Goal: Information Seeking & Learning: Understand process/instructions

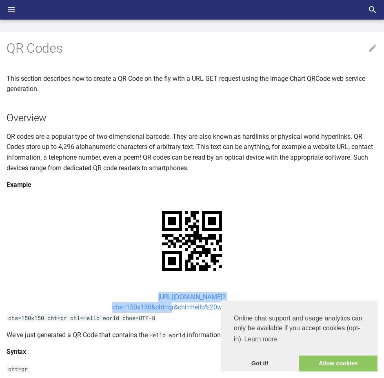
drag, startPoint x: 144, startPoint y: 218, endPoint x: 169, endPoint y: 228, distance: 27.4
click at [169, 247] on center "[URL][DOMAIN_NAME]? chs=150x150&cht=qr&chl=Hello%20world&choe=UTF-8" at bounding box center [192, 302] width 371 height 21
copy link "https://image-charts.com/chart? chs=150x150&cht="
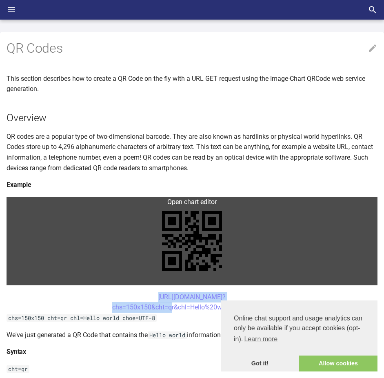
click at [174, 201] on link at bounding box center [192, 241] width 371 height 89
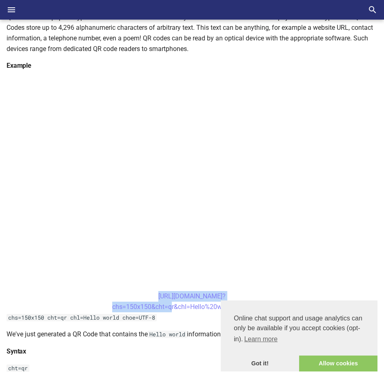
scroll to position [125, 0]
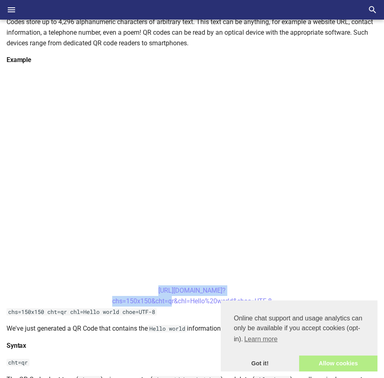
click at [335, 247] on link "Allow cookies" at bounding box center [338, 363] width 78 height 16
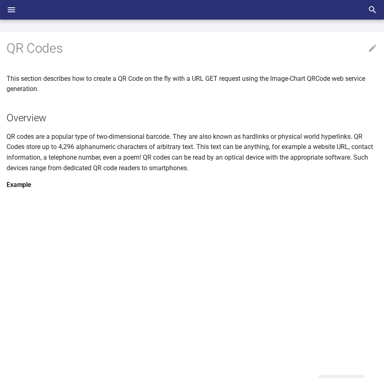
scroll to position [291, 0]
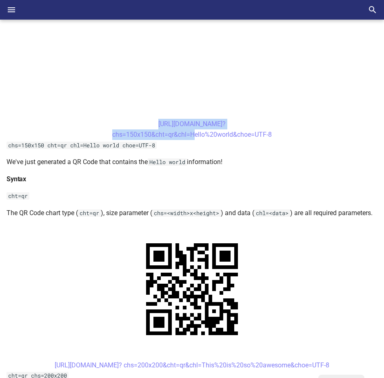
drag, startPoint x: 143, startPoint y: 122, endPoint x: 191, endPoint y: 139, distance: 50.6
click at [191, 139] on center "[URL][DOMAIN_NAME]? chs=150x150&cht=qr&chl=Hello%20world&choe=UTF-8" at bounding box center [192, 129] width 371 height 21
copy link "[URL][DOMAIN_NAME]? chs=150x150&cht=qr&chl="
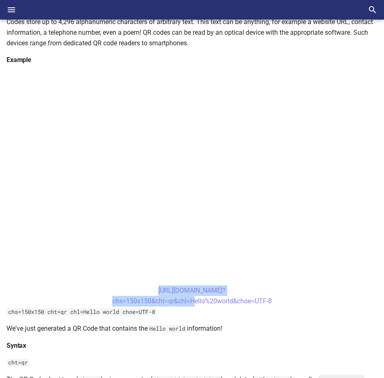
scroll to position [0, 0]
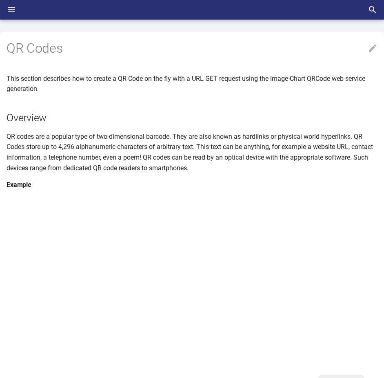
click at [188, 116] on h2 "Overview" at bounding box center [192, 118] width 371 height 14
click at [12, 11] on icon "Header" at bounding box center [12, 10] width 10 height 10
click at [0, 0] on input "checkbox" at bounding box center [0, 0] width 0 height 0
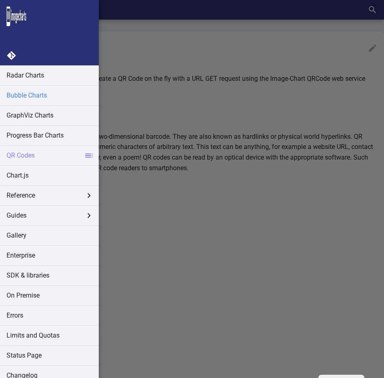
scroll to position [160, 0]
click at [27, 156] on label "QR Codes" at bounding box center [49, 155] width 99 height 20
click at [0, 0] on input "QR Codes" at bounding box center [0, 0] width 0 height 0
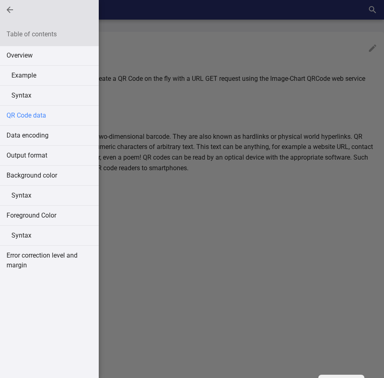
click at [40, 113] on link "QR Code data" at bounding box center [49, 116] width 99 height 20
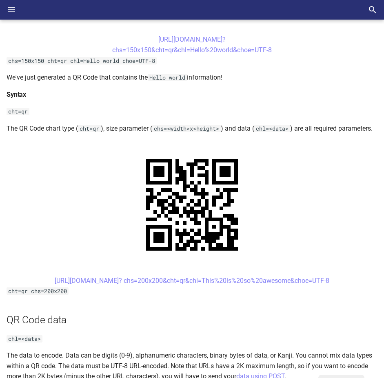
scroll to position [334, 0]
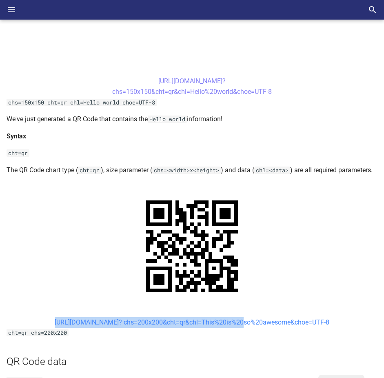
drag, startPoint x: 39, startPoint y: 204, endPoint x: 216, endPoint y: 207, distance: 177.1
click at [216, 247] on center "[URL][DOMAIN_NAME]? chs=200x200&cht=qr&chl=This%20is%20so%20awesome&choe=UTF-8" at bounding box center [192, 322] width 371 height 11
copy link "https://image-charts.com/chart? chs=200x200&cht=qr&chl="
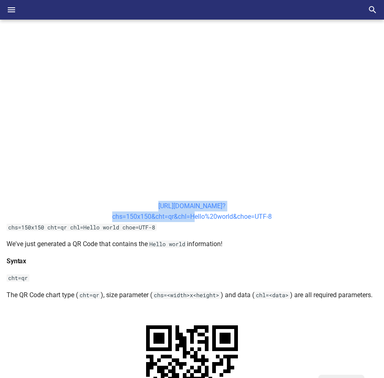
drag, startPoint x: 140, startPoint y: 203, endPoint x: 191, endPoint y: 220, distance: 53.6
click at [191, 220] on center "[URL][DOMAIN_NAME]? chs=150x150&cht=qr&chl=Hello%20world&choe=UTF-8" at bounding box center [192, 211] width 371 height 21
copy link "[URL][DOMAIN_NAME]? chs=150x150&cht=qr&chl="
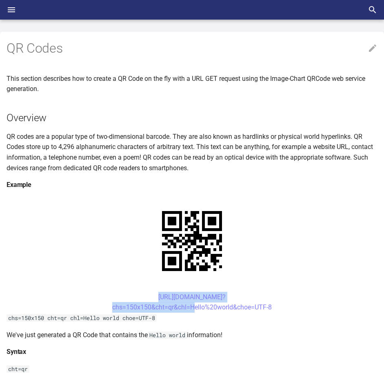
drag, startPoint x: 138, startPoint y: 296, endPoint x: 190, endPoint y: 312, distance: 55.1
click at [190, 312] on center "[URL][DOMAIN_NAME]? chs=150x150&cht=qr&chl=Hello%20world&choe=UTF-8" at bounding box center [192, 302] width 371 height 21
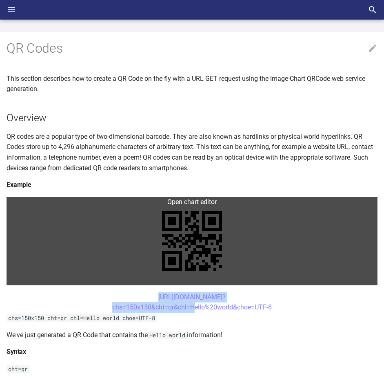
copy link "[URL][DOMAIN_NAME]? chs=150x150&cht=qr&chl="
